Goal: Entertainment & Leisure: Consume media (video, audio)

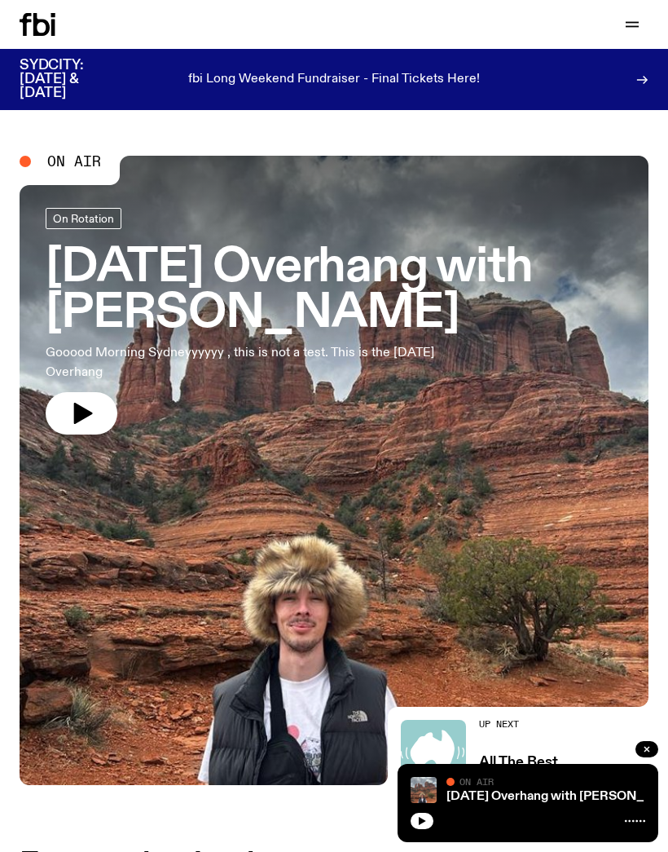
click at [90, 402] on icon "button" at bounding box center [81, 413] width 26 height 26
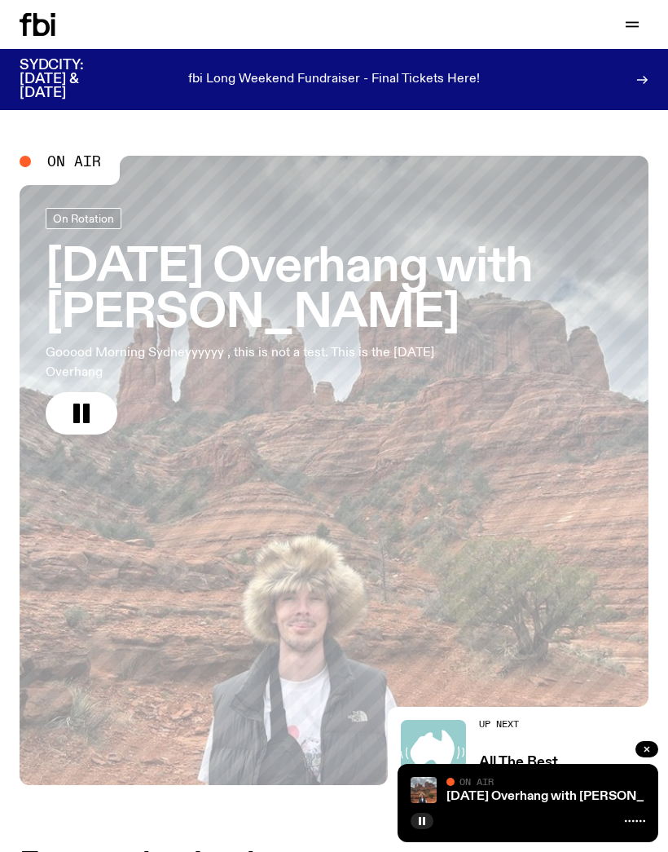
click at [635, 33] on icon "button" at bounding box center [633, 25] width 20 height 20
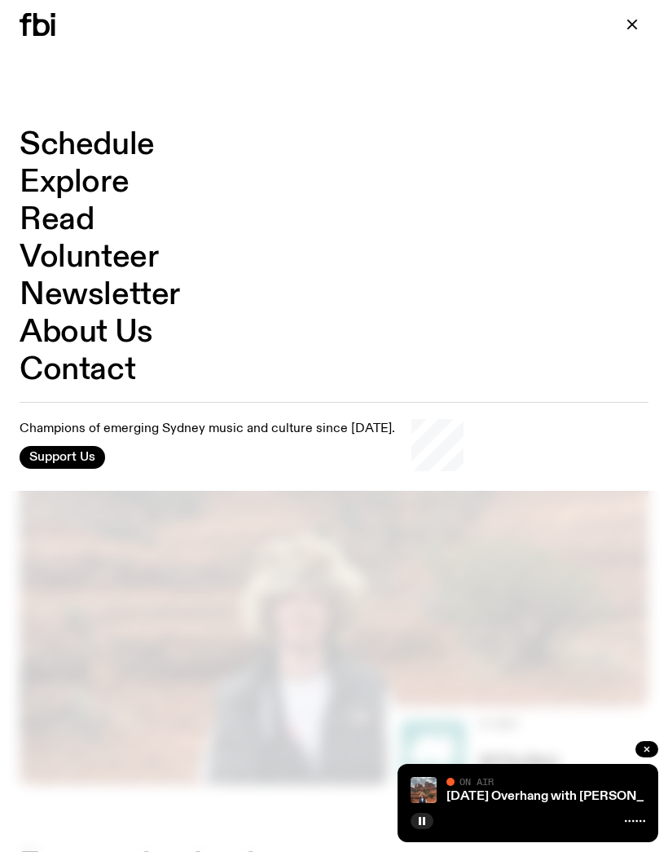
click at [140, 145] on link "Schedule" at bounding box center [87, 145] width 135 height 31
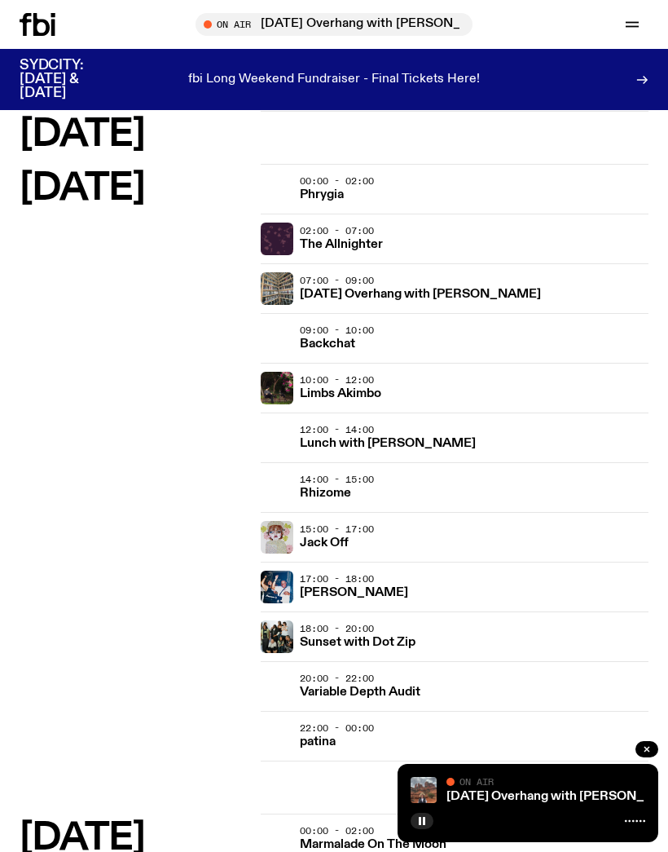
scroll to position [2736, 0]
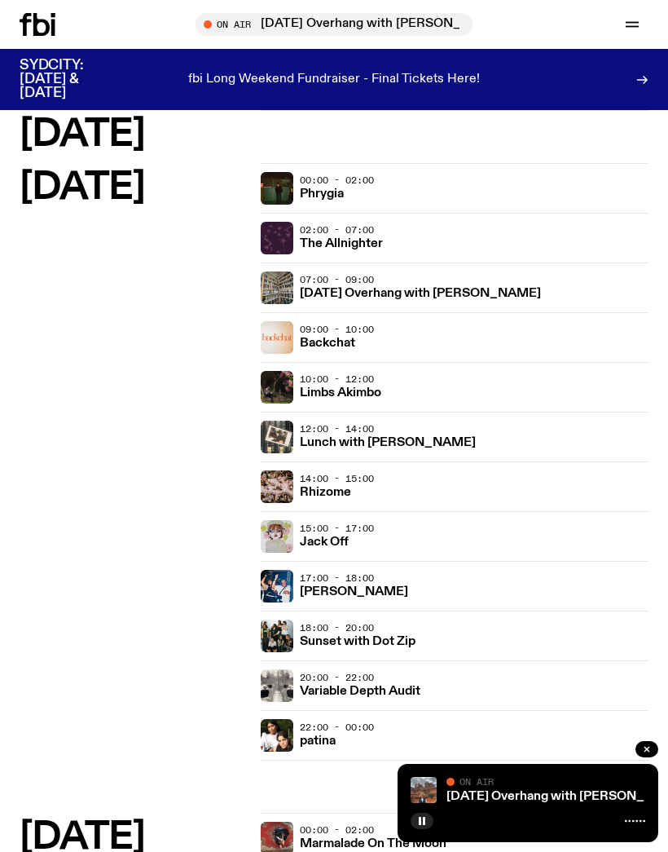
click at [351, 534] on span "15:00 - 17:00" at bounding box center [337, 528] width 74 height 13
click at [641, 799] on div "[DATE] 00:00 - 02:00 Phrygia Specialist The outer edges and darker undercurrent…" at bounding box center [334, 487] width 629 height 649
click at [644, 754] on icon "button" at bounding box center [647, 749] width 10 height 10
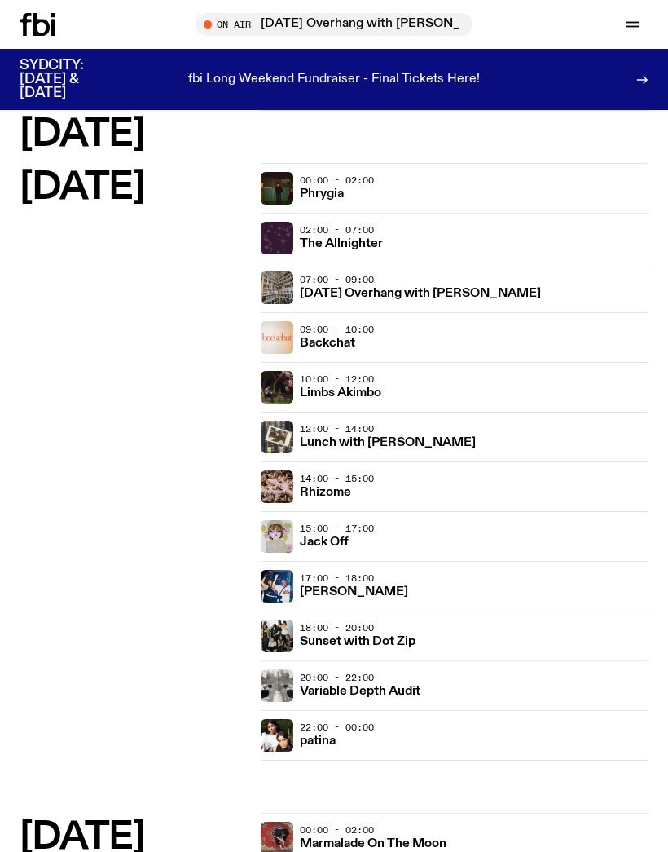
click at [363, 538] on div "15:00 - 17:00 Jack Off" at bounding box center [475, 536] width 350 height 33
click at [310, 536] on h3 "Jack Off" at bounding box center [324, 542] width 49 height 12
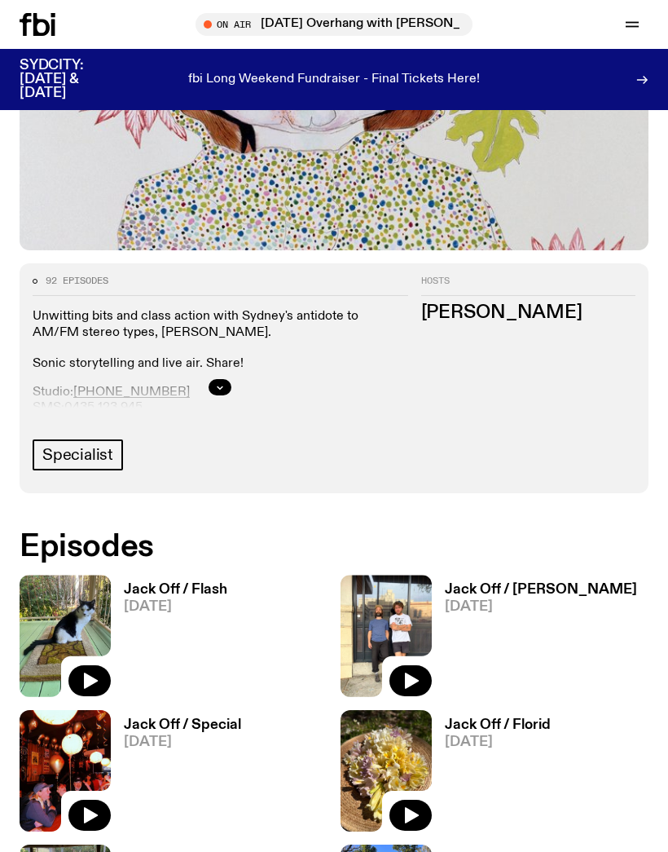
scroll to position [458, 0]
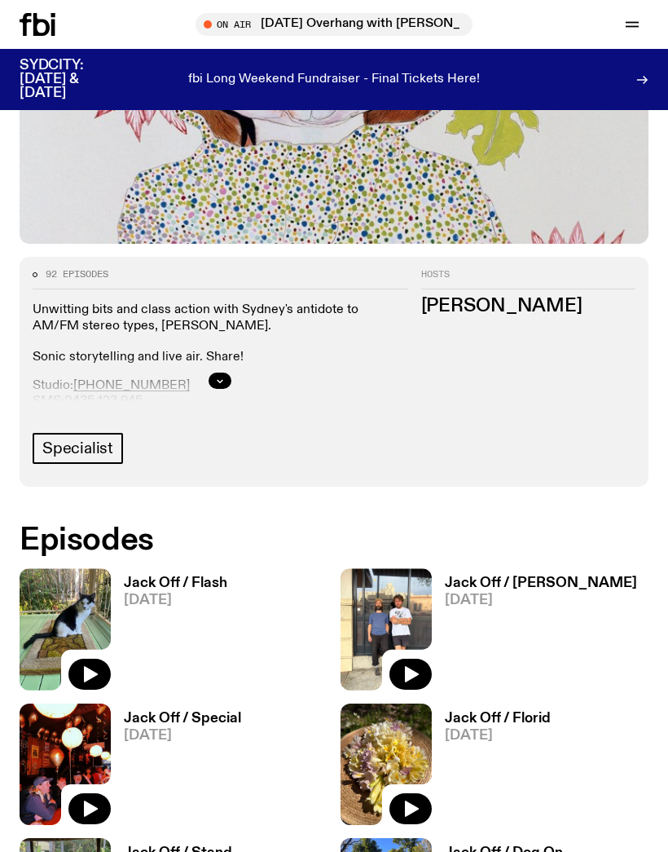
click at [86, 680] on icon "button" at bounding box center [91, 674] width 14 height 16
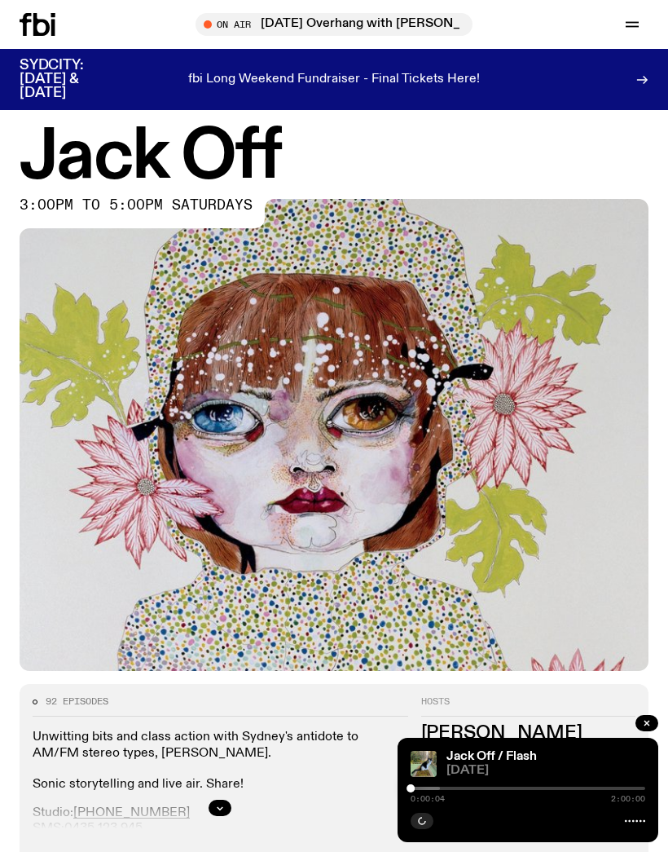
scroll to position [0, 0]
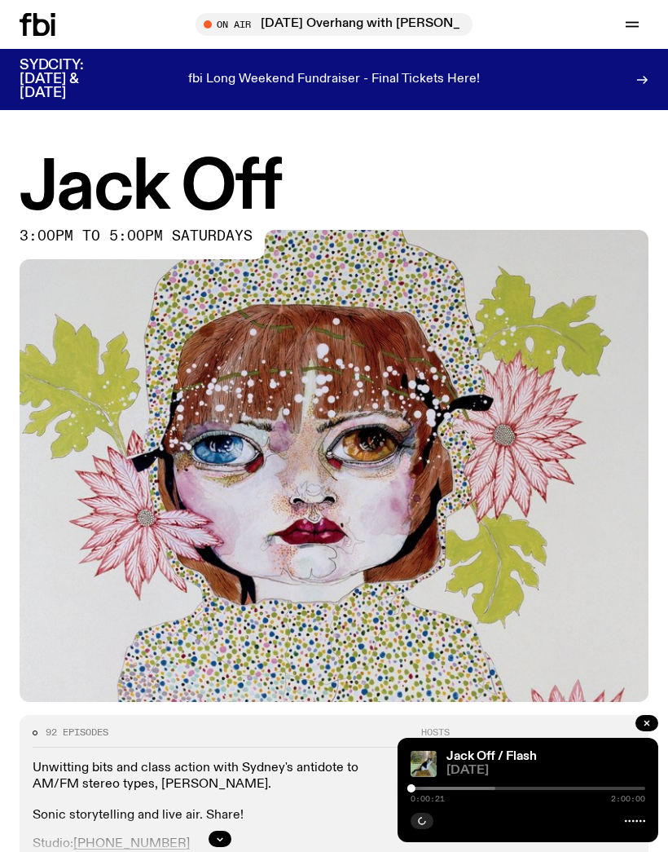
click at [526, 812] on div at bounding box center [528, 819] width 235 height 20
click at [430, 823] on button "button" at bounding box center [422, 820] width 23 height 16
click at [420, 786] on div at bounding box center [361, 787] width 235 height 3
click at [414, 774] on img at bounding box center [424, 764] width 26 height 26
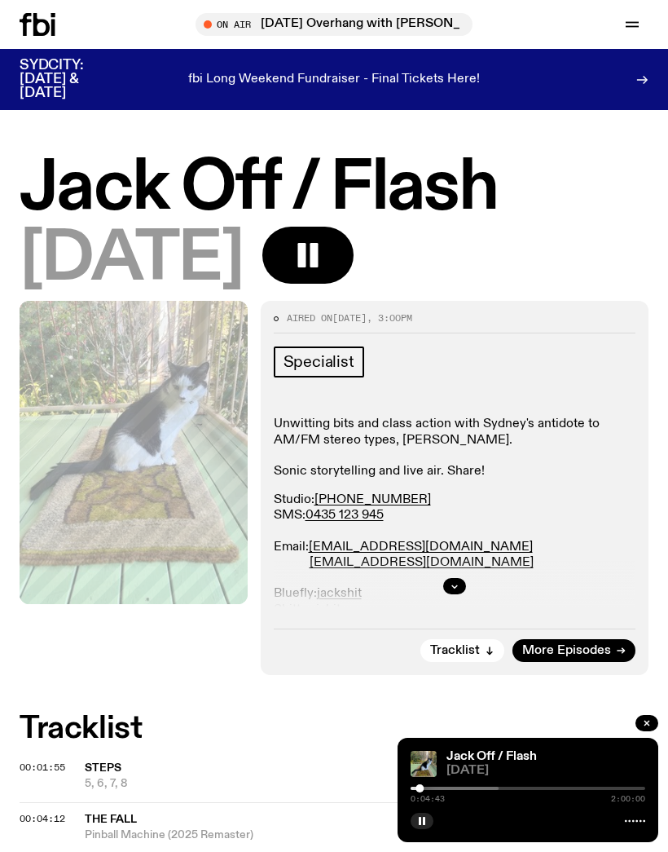
click at [436, 812] on div at bounding box center [528, 819] width 235 height 20
click at [429, 812] on div at bounding box center [528, 819] width 235 height 20
click at [634, 313] on div "Aired on [DATE] 3:00pm Specialist Unwitting bits and class action with [PERSON_…" at bounding box center [455, 488] width 389 height 374
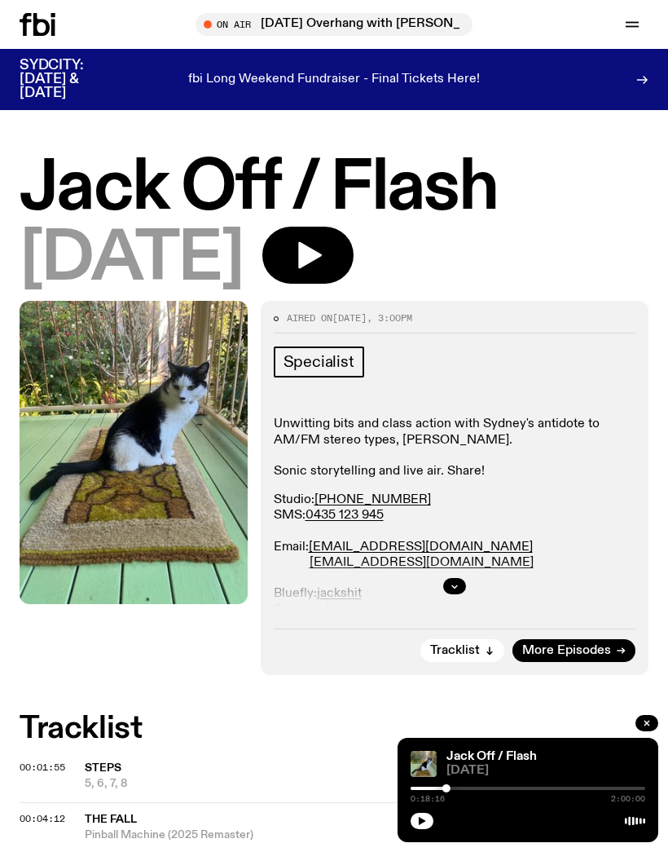
click at [426, 813] on button "button" at bounding box center [422, 820] width 23 height 16
click at [425, 816] on icon "button" at bounding box center [422, 821] width 10 height 10
